Goal: Communication & Community: Share content

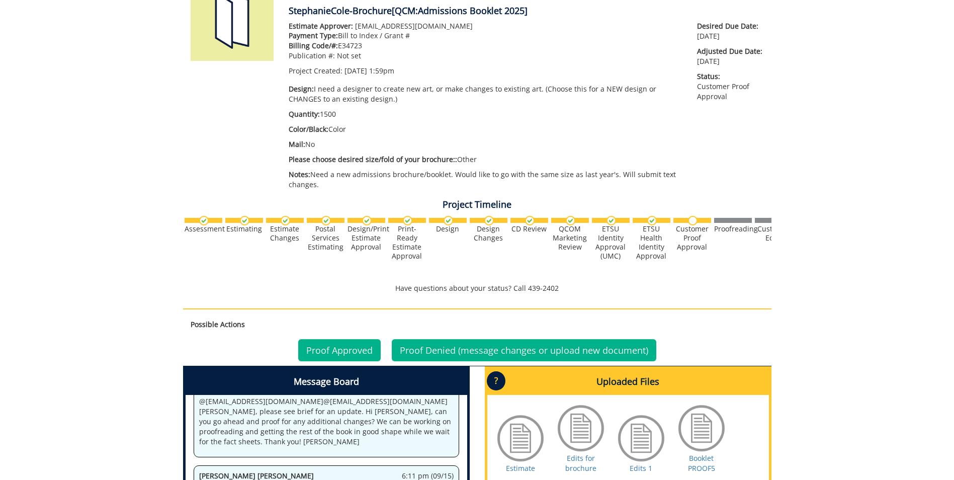
scroll to position [201, 0]
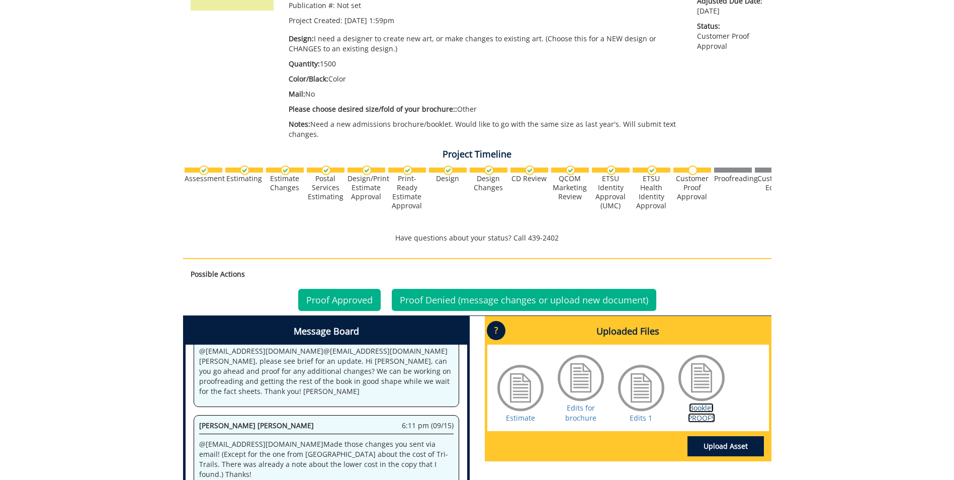
click at [708, 415] on link "Booklet PROOF5" at bounding box center [701, 413] width 27 height 20
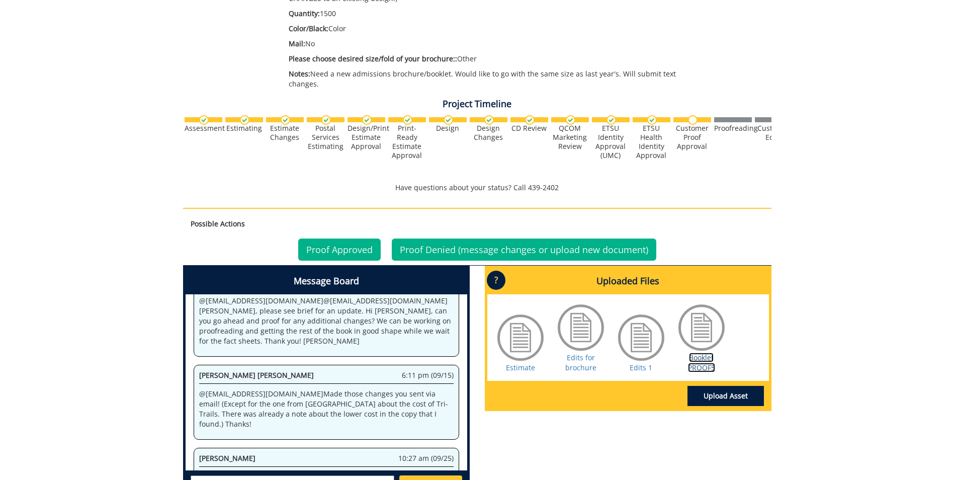
scroll to position [302, 0]
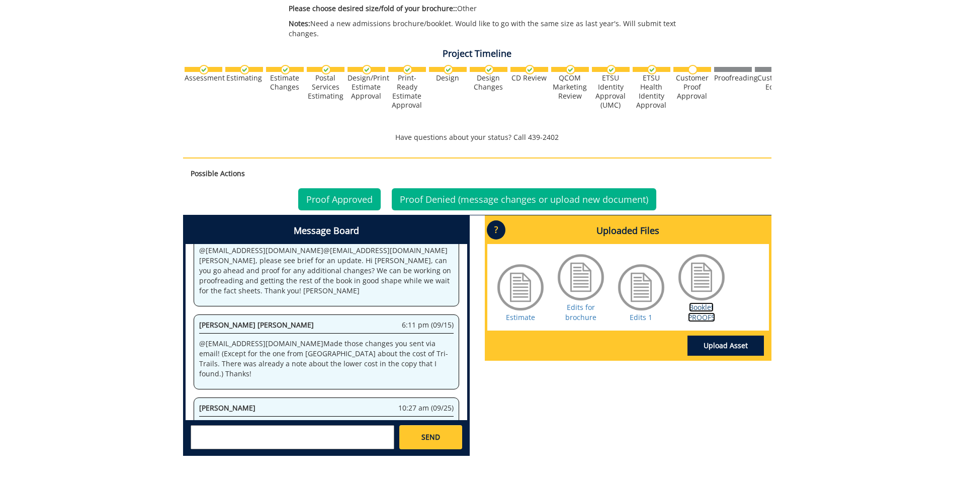
click at [702, 308] on link "Booklet PROOF5" at bounding box center [701, 312] width 27 height 20
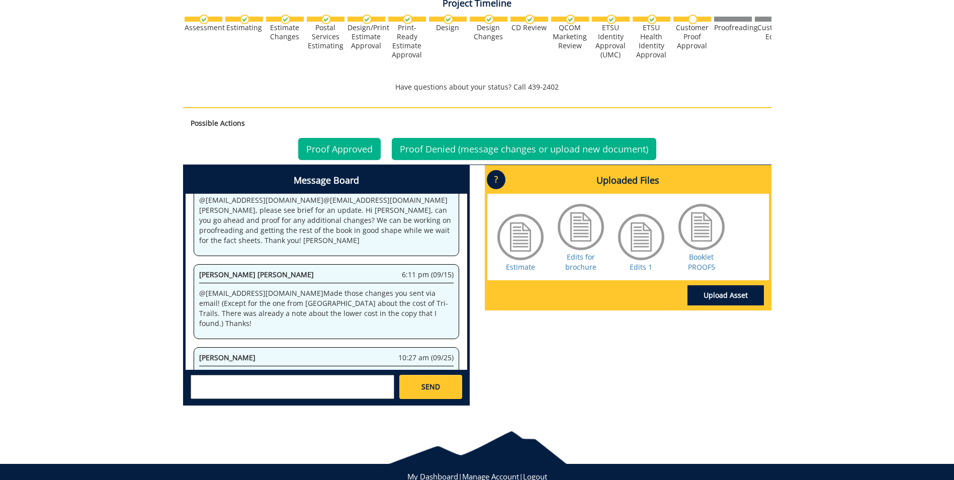
click at [199, 381] on textarea at bounding box center [293, 387] width 204 height 24
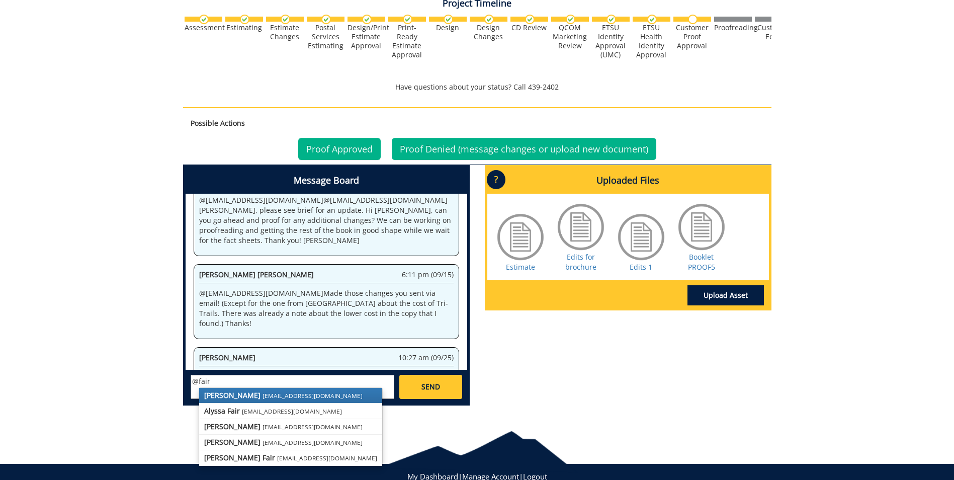
click at [224, 393] on strong "[PERSON_NAME]" at bounding box center [232, 395] width 56 height 10
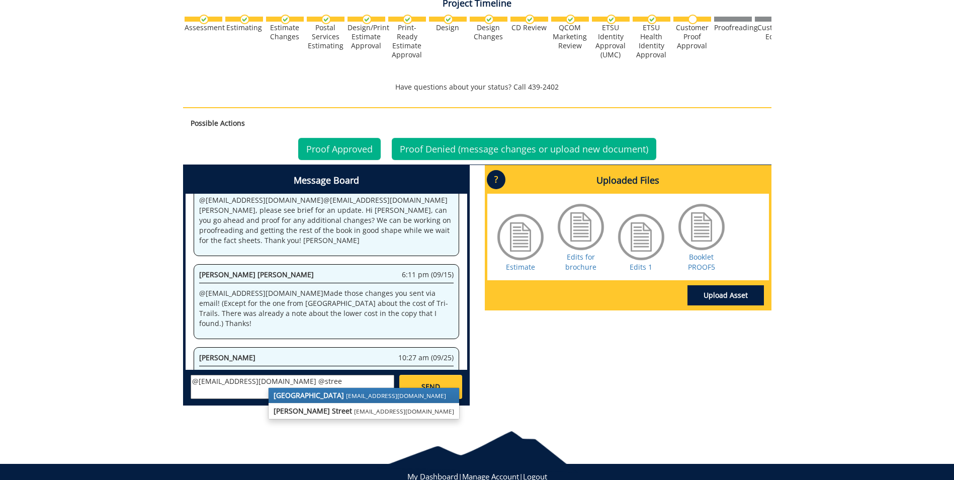
click at [309, 394] on strong "[GEOGRAPHIC_DATA]" at bounding box center [309, 395] width 70 height 10
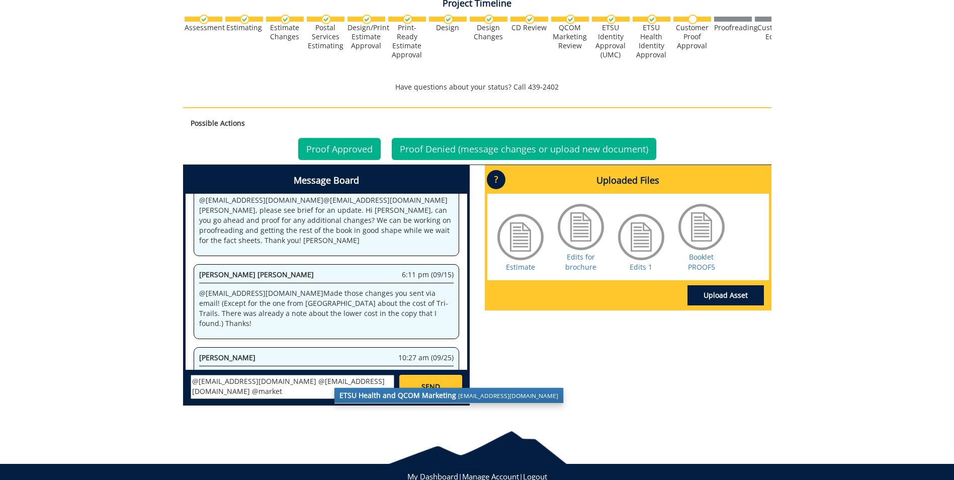
click at [427, 395] on strong "ETSU Health and QCOM Marketing" at bounding box center [398, 395] width 117 height 10
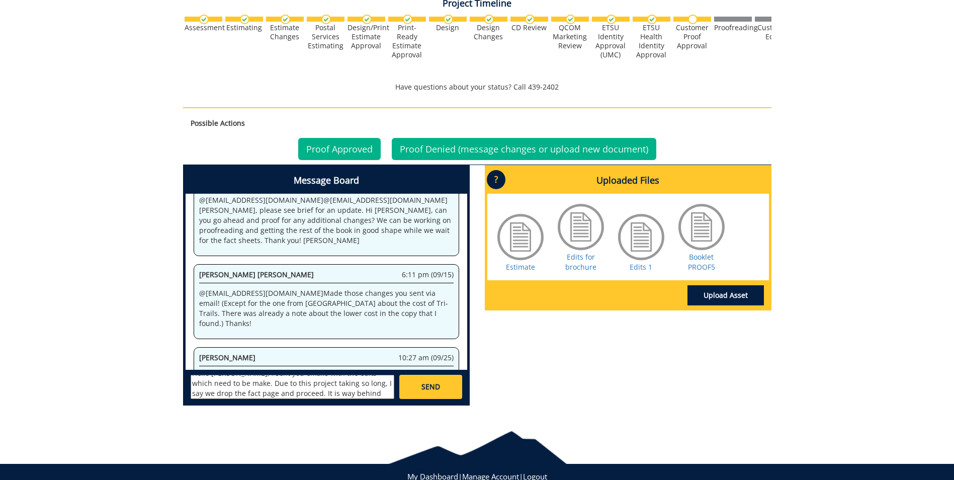
scroll to position [48, 0]
type textarea "@[EMAIL_ADDRESS][DOMAIN_NAME] @[EMAIL_ADDRESS][DOMAIN_NAME] @[EMAIL_ADDRESS][DO…"
click at [427, 383] on span "SEND" at bounding box center [431, 387] width 19 height 10
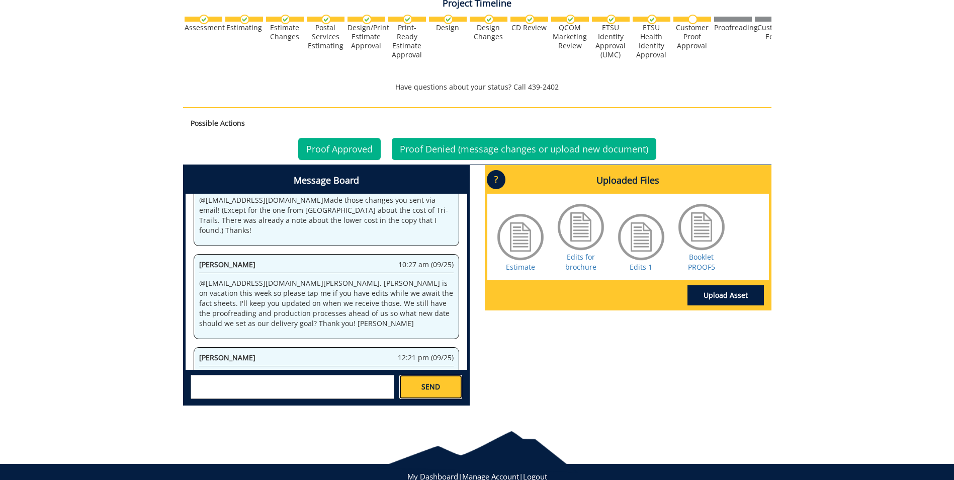
scroll to position [4028, 0]
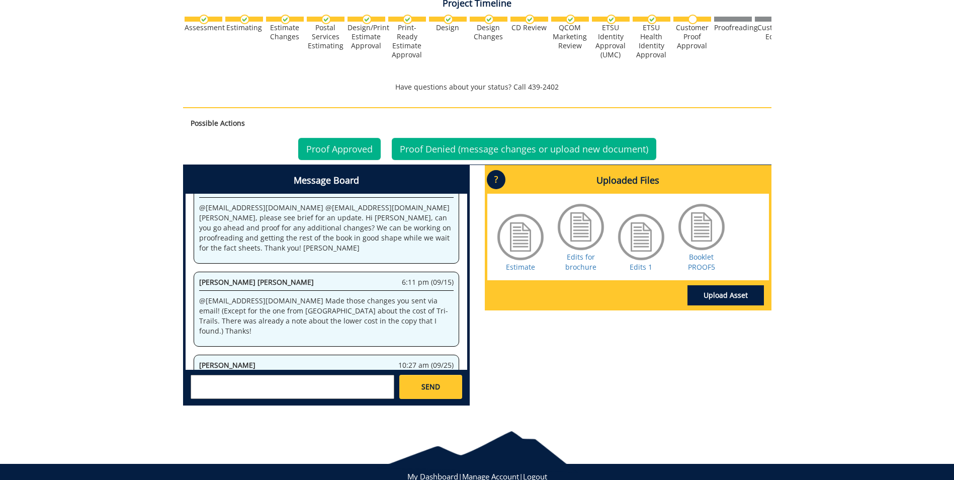
drag, startPoint x: 345, startPoint y: 349, endPoint x: 187, endPoint y: 291, distance: 168.1
click at [187, 291] on div "System 1:59 pm (05/19) Welcome to the Project Messenger. All messages will appe…" at bounding box center [327, 282] width 282 height 176
copy div "[PERSON_NAME] 12:21 pm (09/25) @[EMAIL_ADDRESS][DOMAIN_NAME] @[EMAIL_ADDRESS][D…"
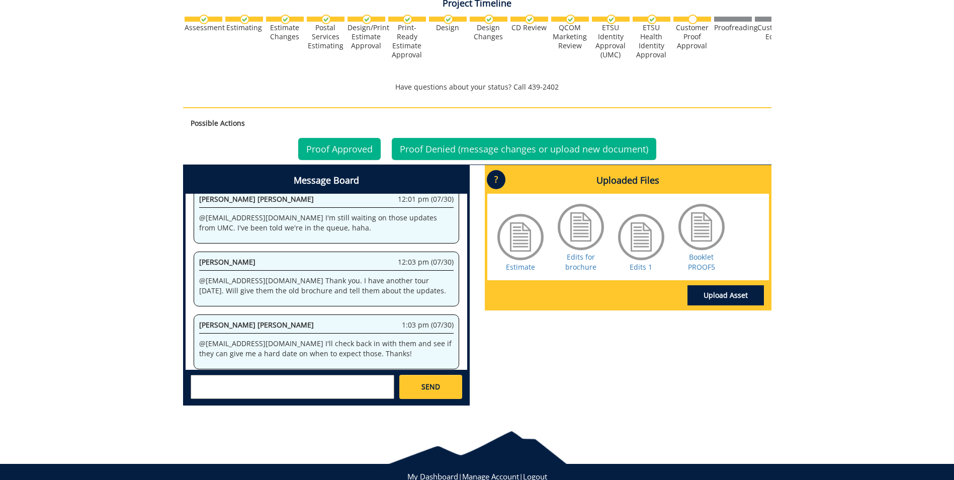
scroll to position [20812, 0]
